Goal: Task Accomplishment & Management: Complete application form

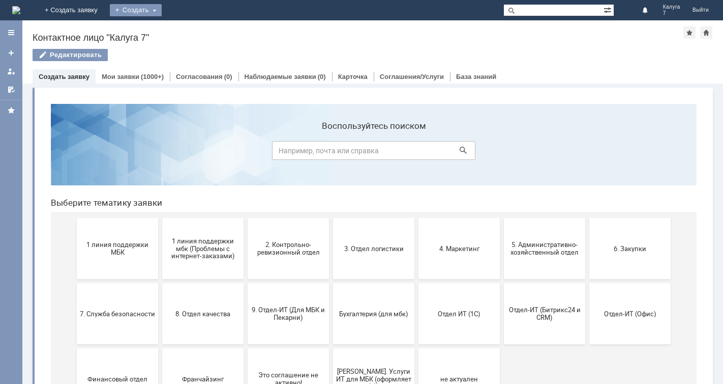
click at [162, 10] on div "Создать" at bounding box center [136, 10] width 52 height 12
click at [189, 30] on link "Заявка" at bounding box center [150, 30] width 77 height 12
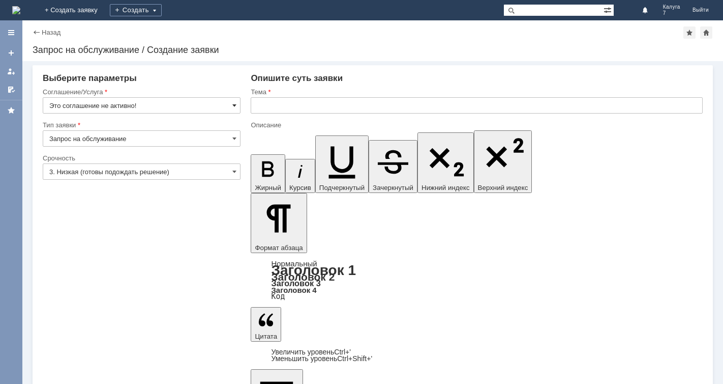
click at [234, 105] on span at bounding box center [234, 105] width 4 height 8
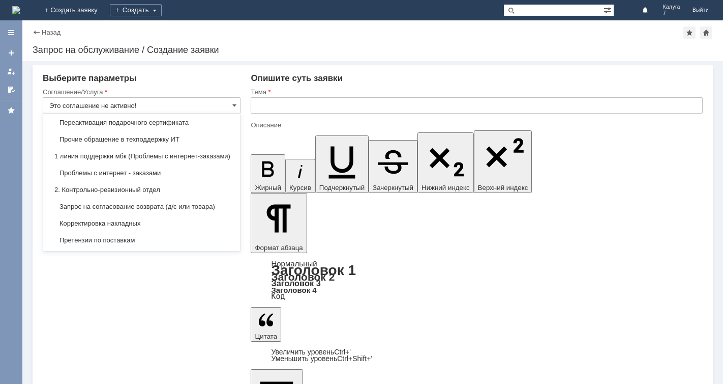
scroll to position [102, 0]
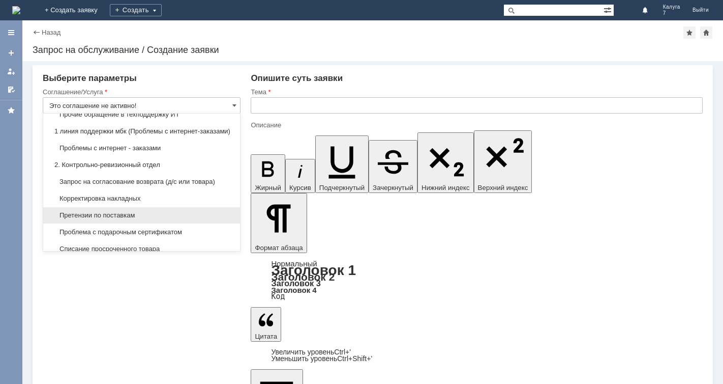
click at [137, 219] on span "Претензии по поставкам" at bounding box center [141, 215] width 185 height 8
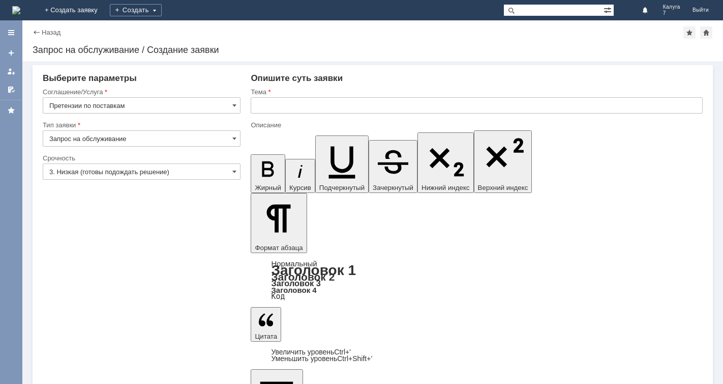
type input "Претензии по поставкам"
click at [237, 170] on span at bounding box center [234, 171] width 4 height 8
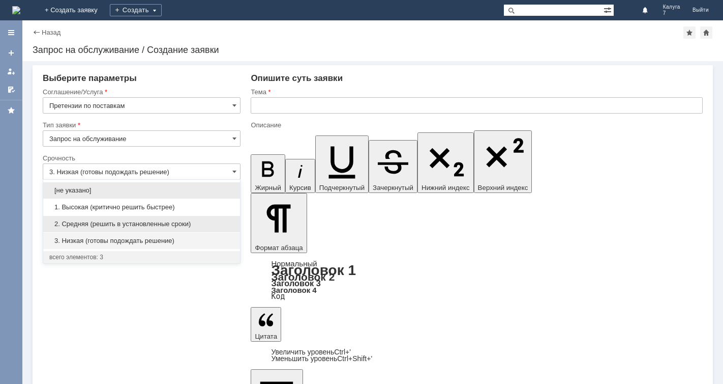
click at [162, 226] on span "2. Средняя (решить в установленные сроки)" at bounding box center [141, 224] width 185 height 8
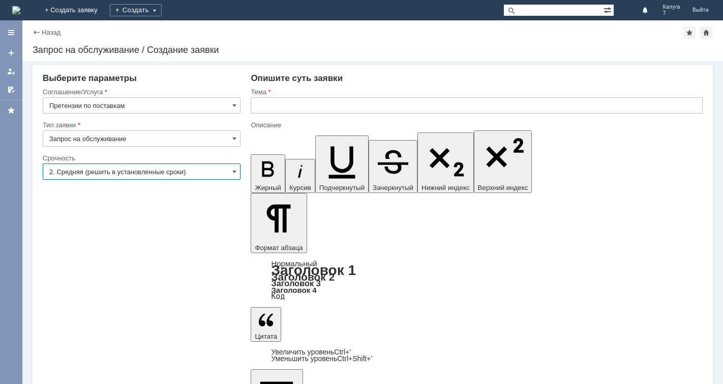
type input "2. Средняя (решить в установленные сроки)"
click at [257, 103] on input "text" at bounding box center [477, 105] width 452 height 16
type input "претензия по поставке"
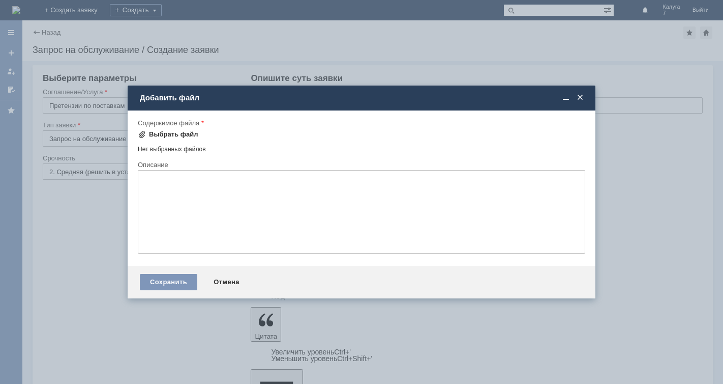
click at [143, 134] on span at bounding box center [142, 134] width 8 height 8
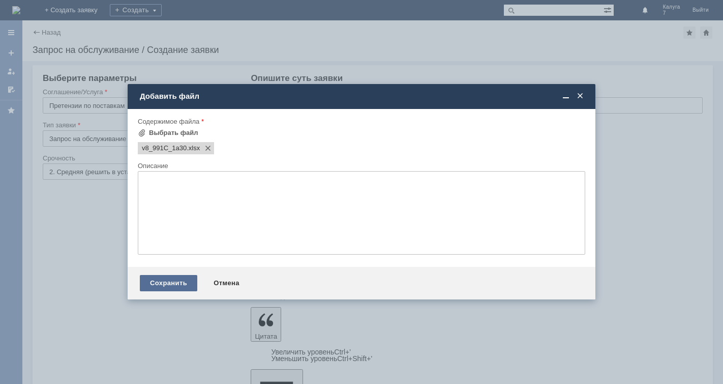
click at [165, 281] on div "Сохранить" at bounding box center [168, 283] width 57 height 16
